Goal: Task Accomplishment & Management: Manage account settings

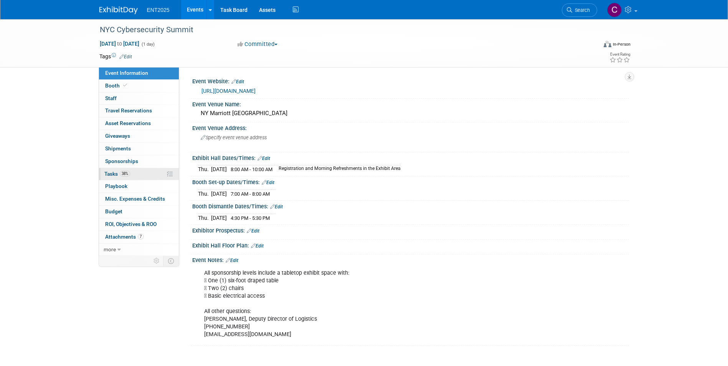
click at [109, 173] on span "Tasks 38%" at bounding box center [117, 174] width 26 height 6
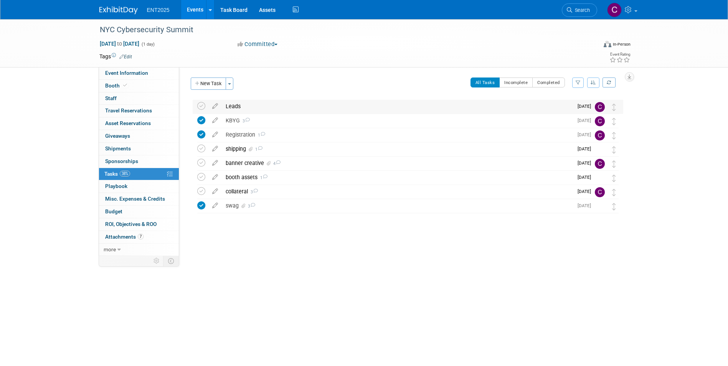
click at [253, 101] on div "Leads" at bounding box center [397, 106] width 351 height 13
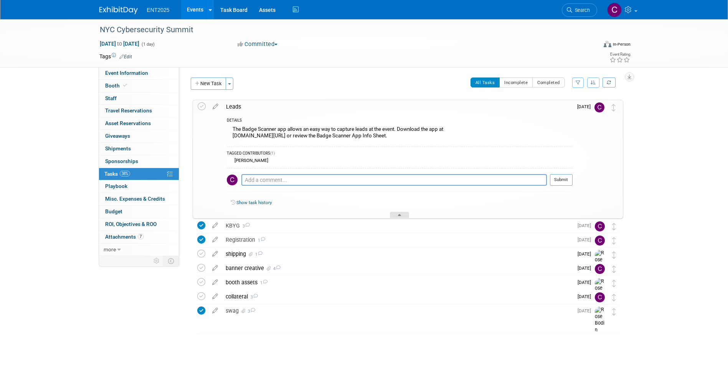
click at [401, 215] on div at bounding box center [399, 215] width 19 height 7
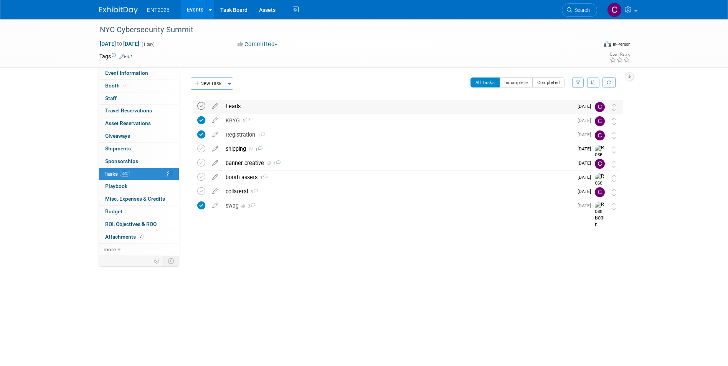
click at [204, 107] on icon at bounding box center [201, 106] width 8 height 8
click at [247, 157] on div "banner creative 4" at bounding box center [397, 163] width 351 height 13
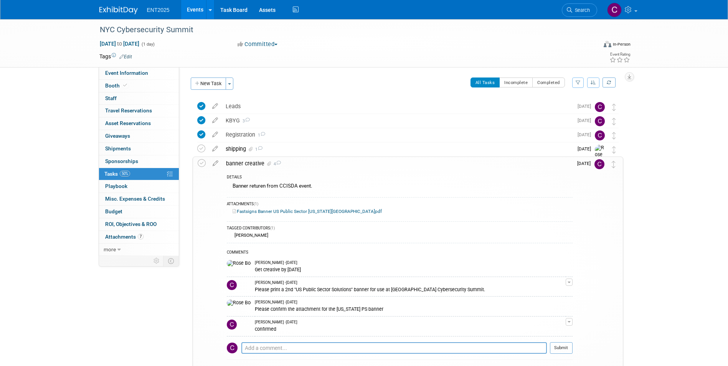
click at [246, 163] on div "banner creative 4" at bounding box center [397, 163] width 350 height 13
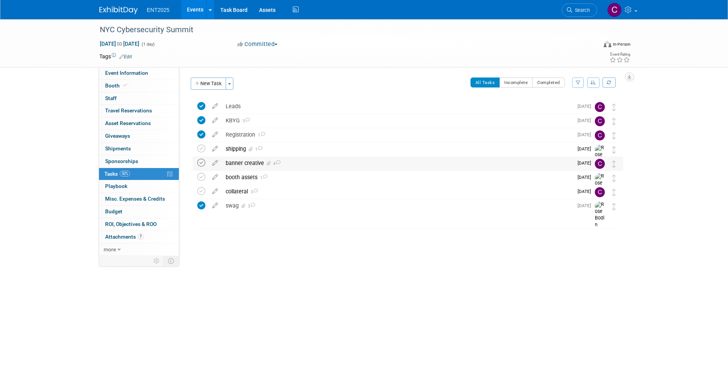
click at [200, 163] on icon at bounding box center [201, 163] width 8 height 8
click at [244, 179] on div "booth assets 1" at bounding box center [397, 177] width 351 height 13
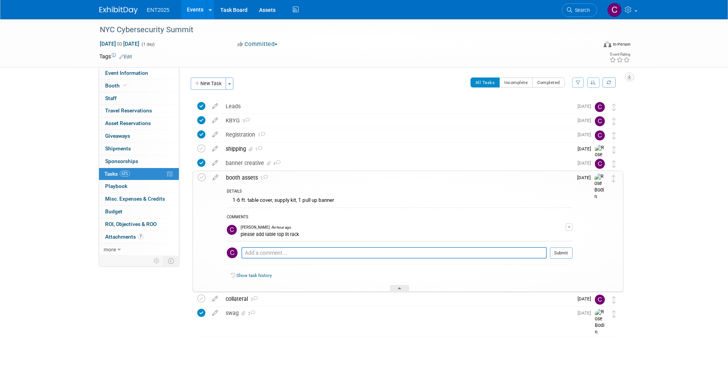
click at [250, 176] on div "booth assets 1" at bounding box center [397, 177] width 350 height 13
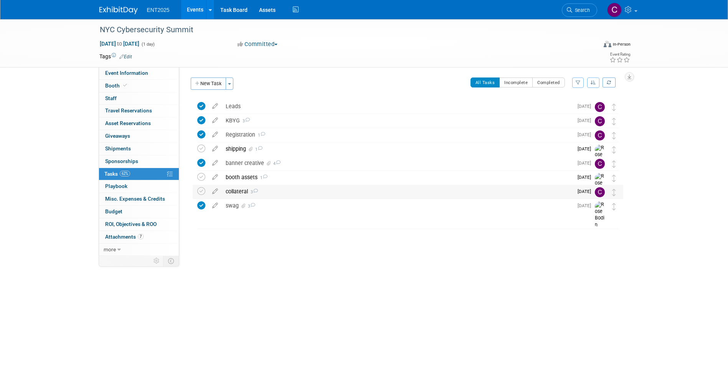
click at [238, 190] on div "collateral 3" at bounding box center [397, 191] width 351 height 13
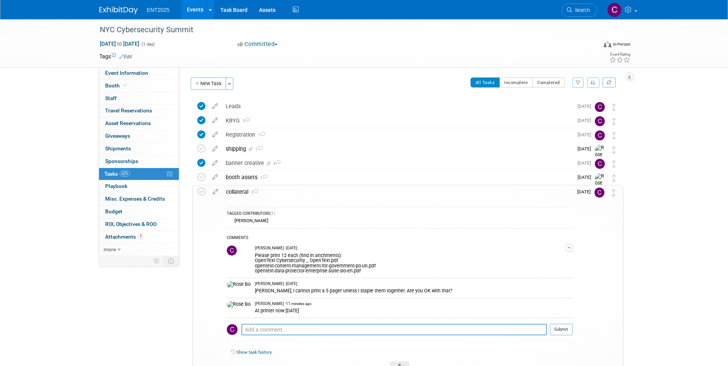
click at [238, 190] on div "collateral 3" at bounding box center [397, 191] width 350 height 13
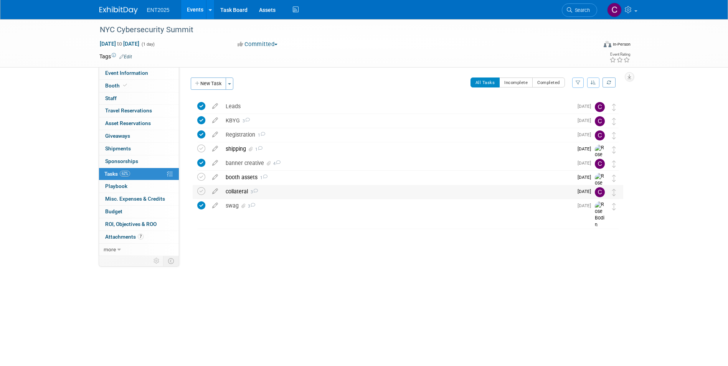
click at [238, 190] on div "collateral 3" at bounding box center [397, 191] width 351 height 13
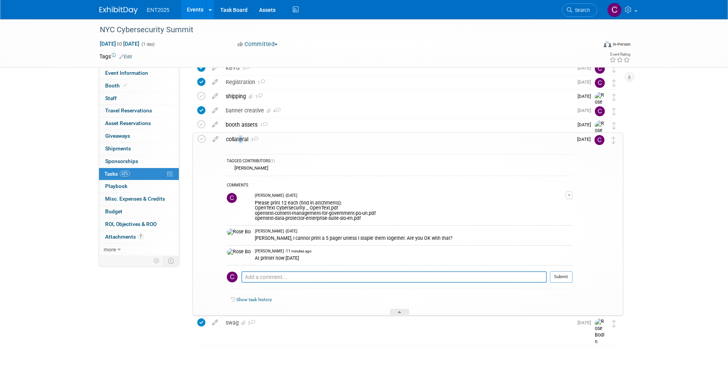
scroll to position [64, 0]
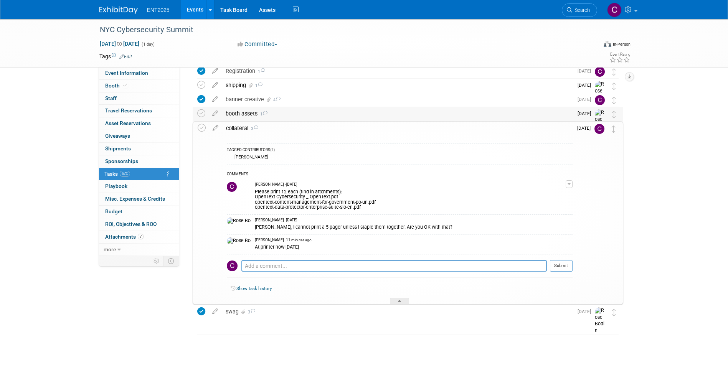
click at [246, 110] on div "booth assets 1" at bounding box center [397, 113] width 351 height 13
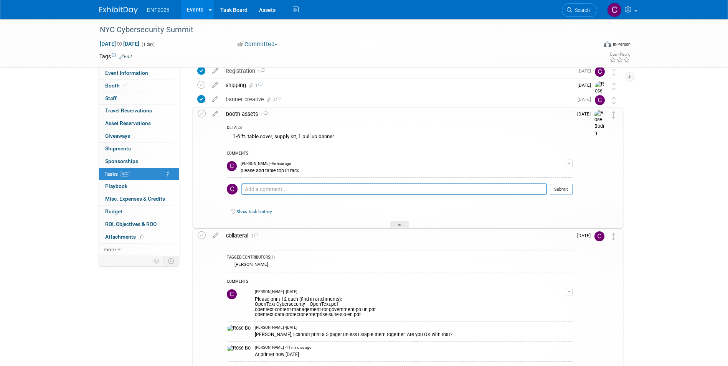
click at [243, 112] on div "booth assets 1" at bounding box center [397, 113] width 350 height 13
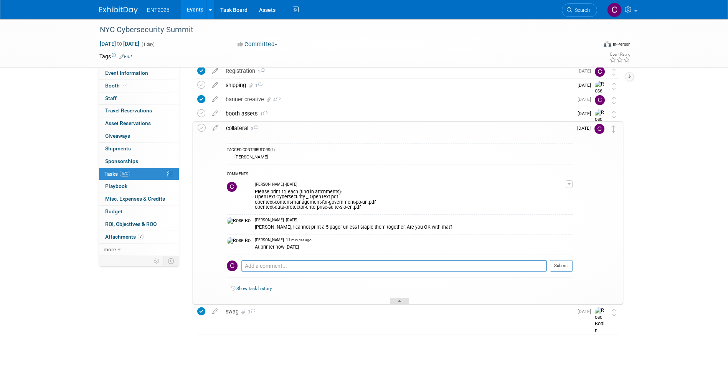
click at [401, 298] on div at bounding box center [399, 301] width 19 height 7
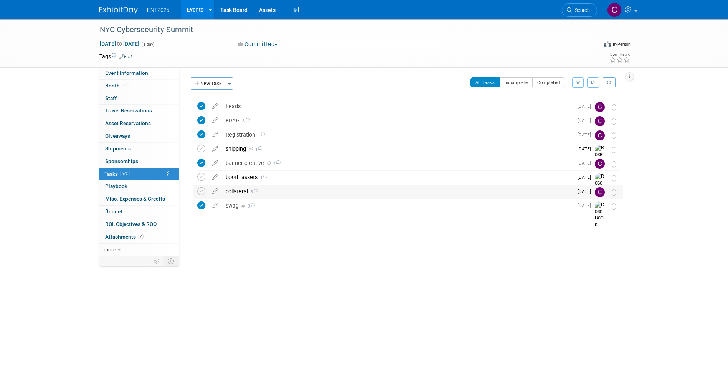
scroll to position [0, 0]
